Goal: Transaction & Acquisition: Purchase product/service

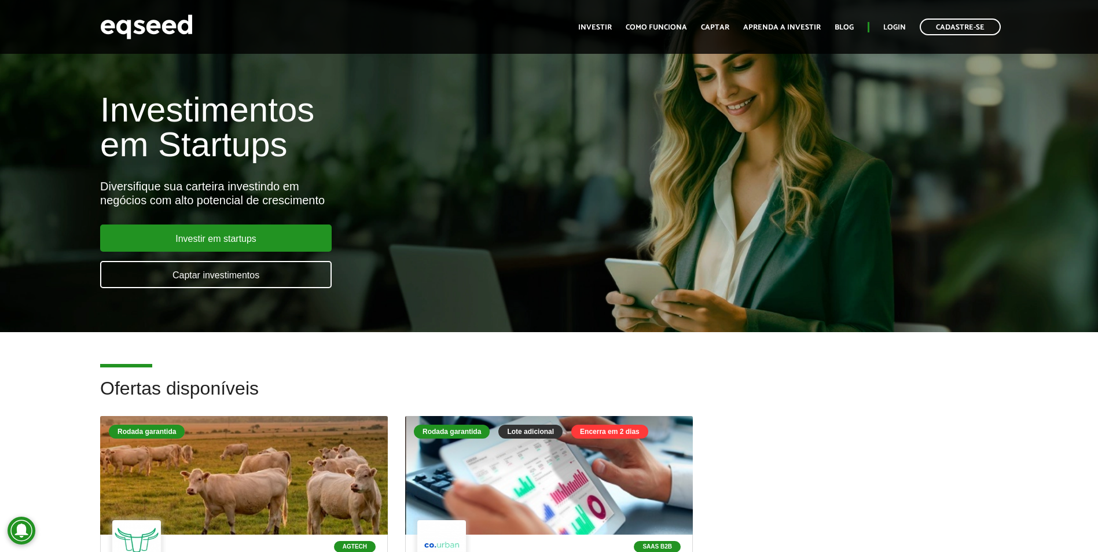
scroll to position [231, 0]
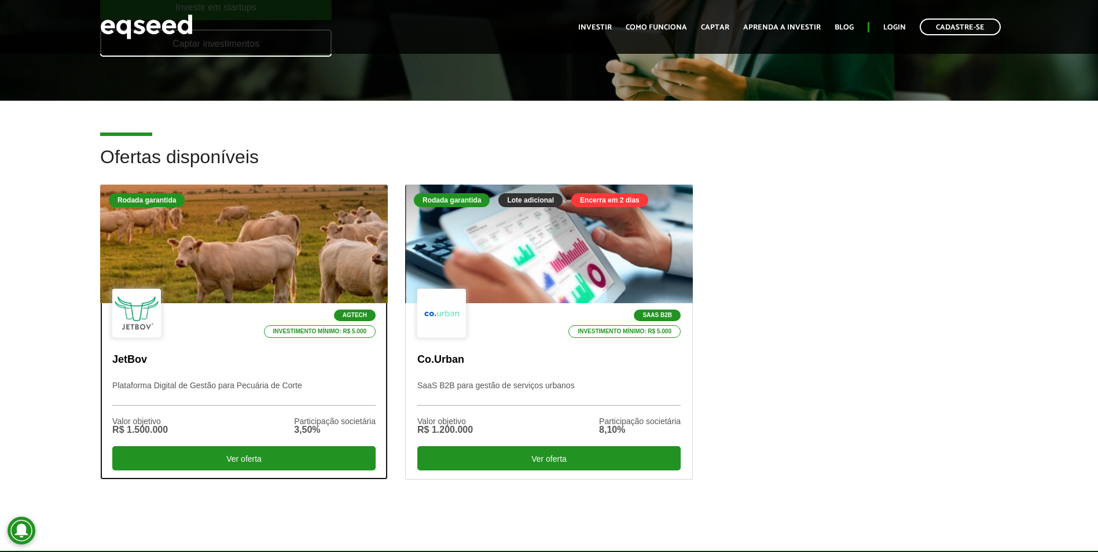
click at [274, 229] on div at bounding box center [243, 244] width 345 height 142
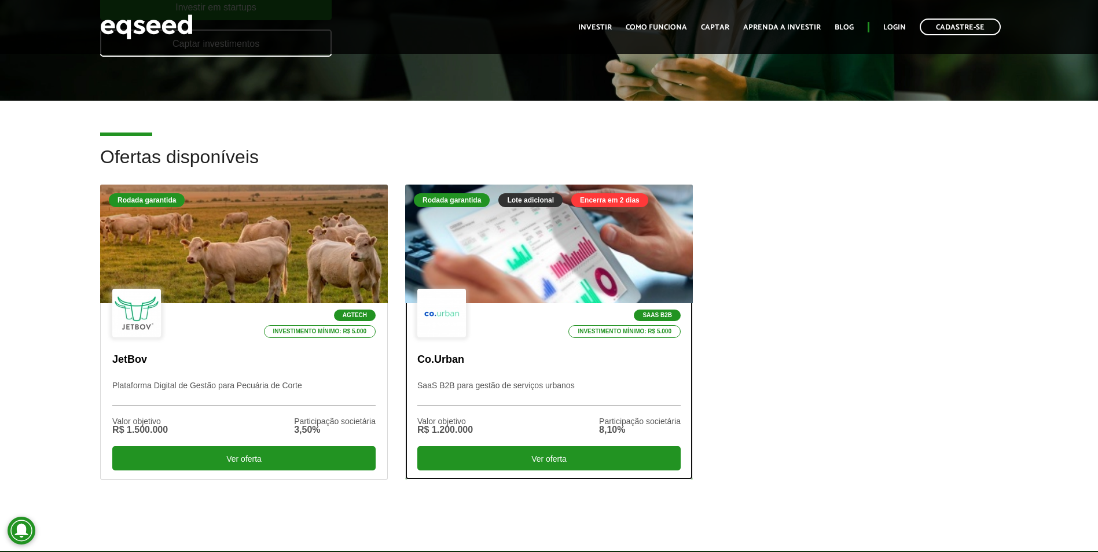
click at [595, 260] on div at bounding box center [548, 244] width 345 height 142
